Goal: Task Accomplishment & Management: Manage account settings

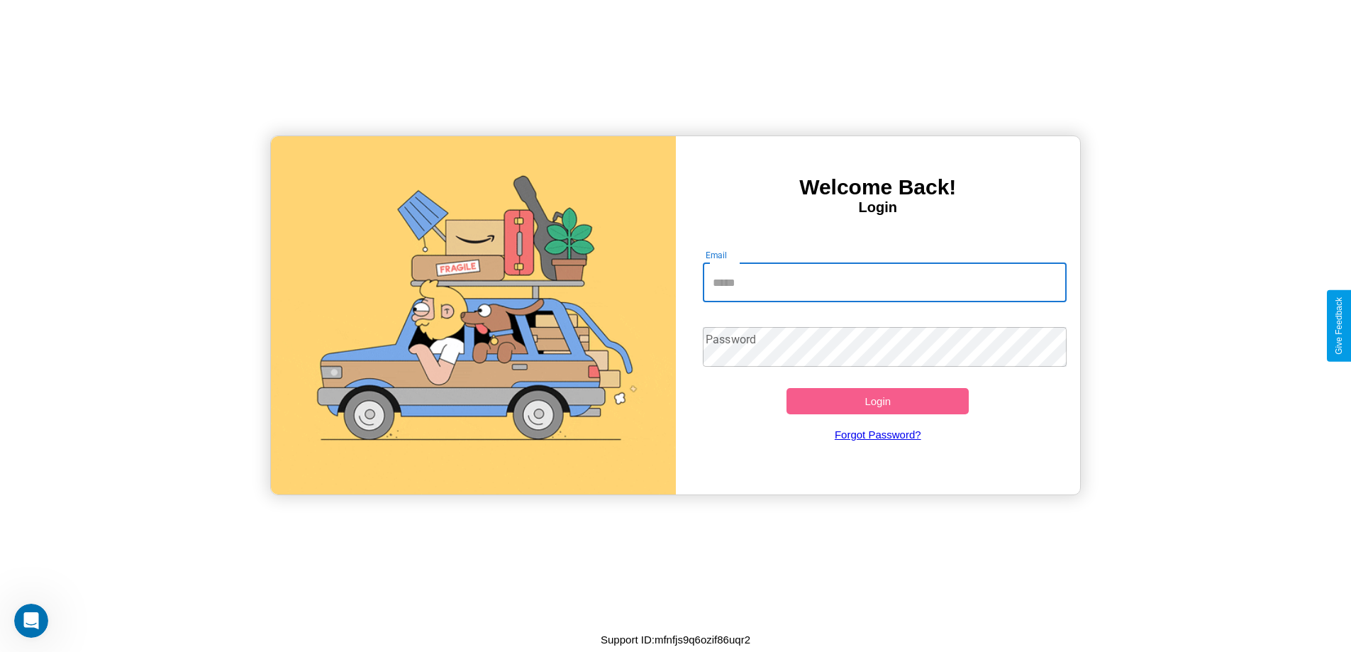
click at [884, 282] on input "Email" at bounding box center [885, 282] width 364 height 40
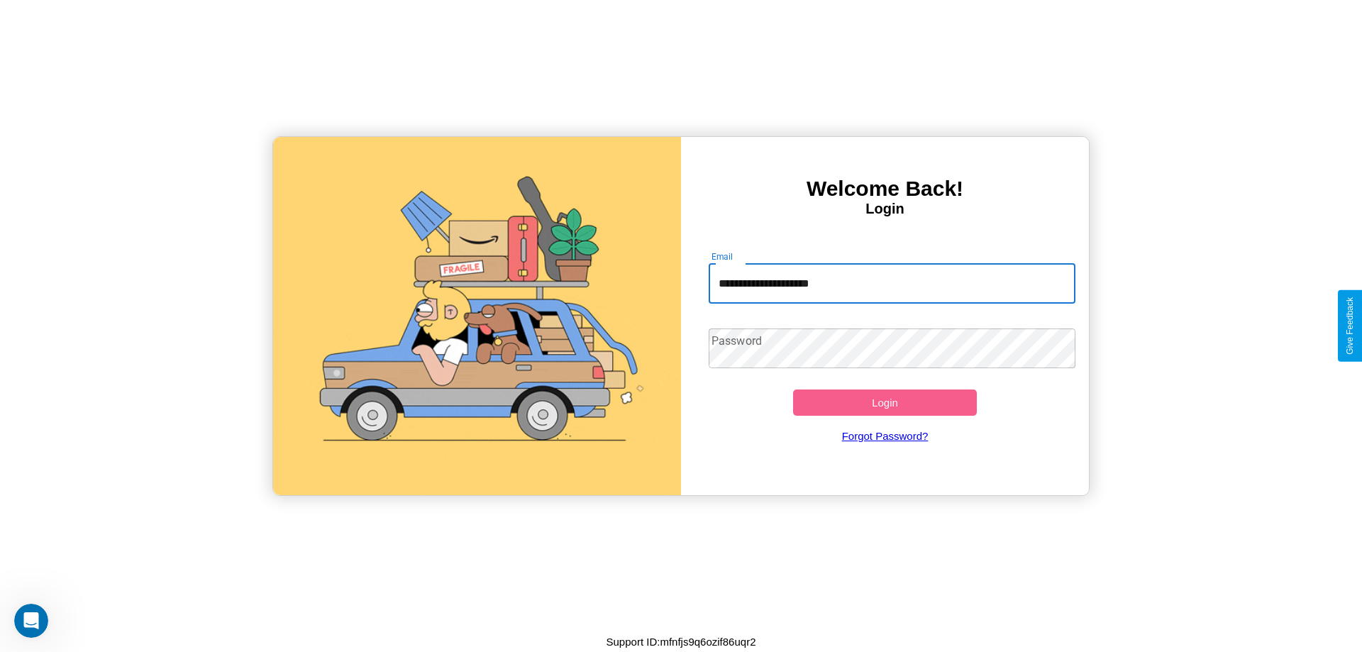
type input "**********"
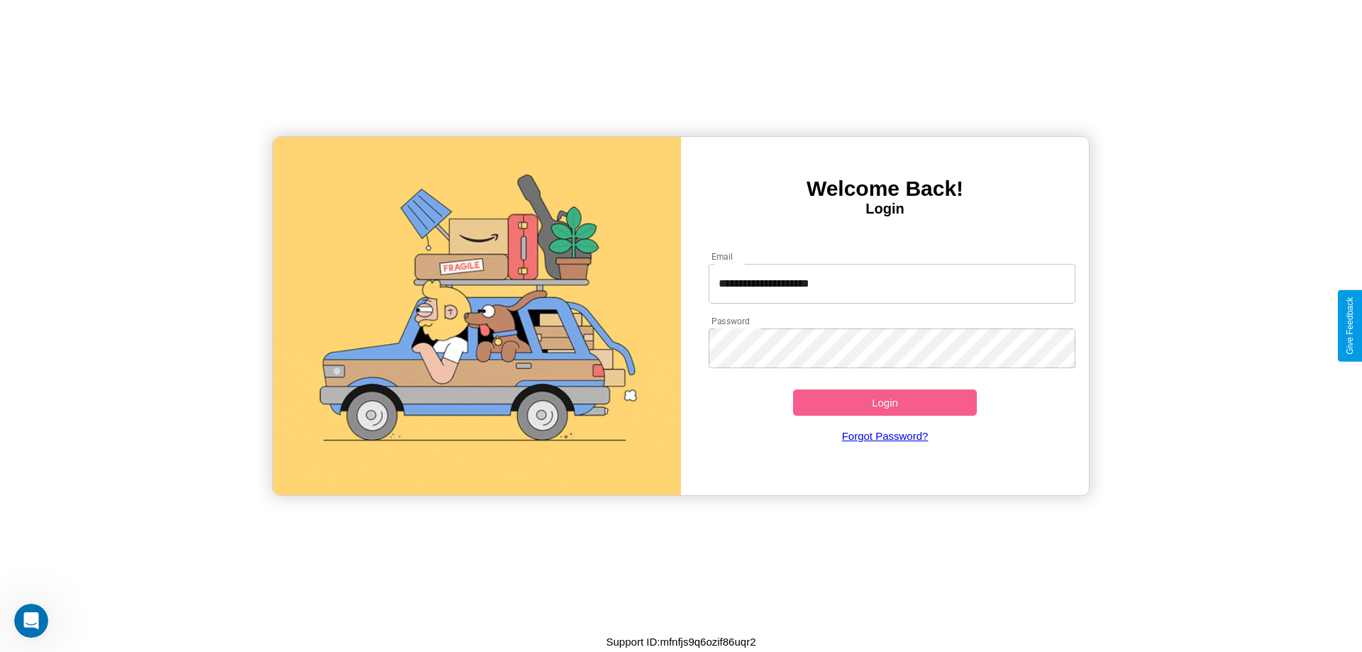
click at [884, 402] on button "Login" at bounding box center [885, 402] width 184 height 26
